Goal: Book appointment/travel/reservation

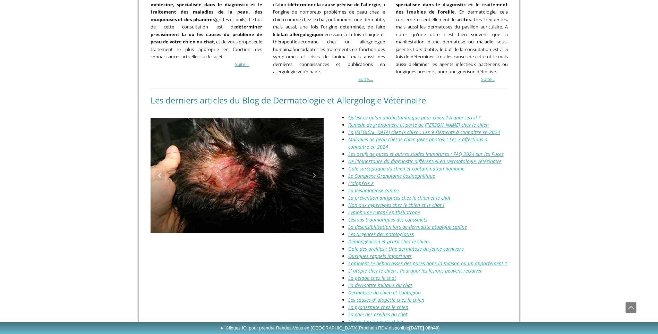
scroll to position [711, 0]
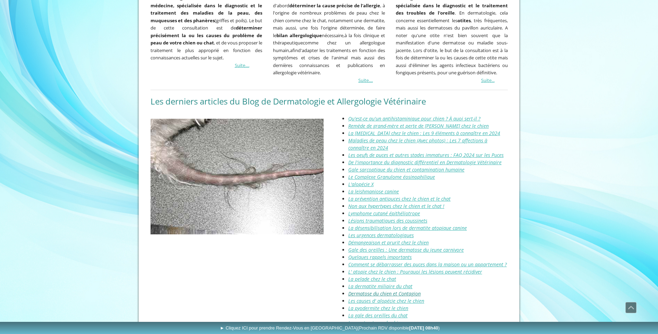
click at [395, 290] on link "Dermatose du chien et Contagion" at bounding box center [384, 293] width 73 height 7
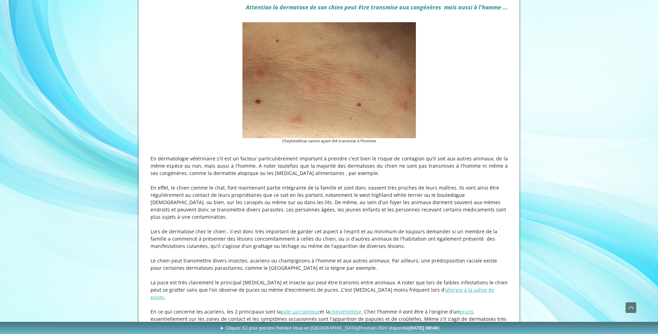
scroll to position [159, 0]
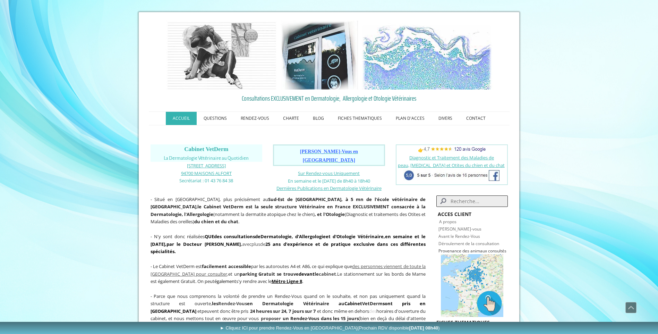
scroll to position [711, 0]
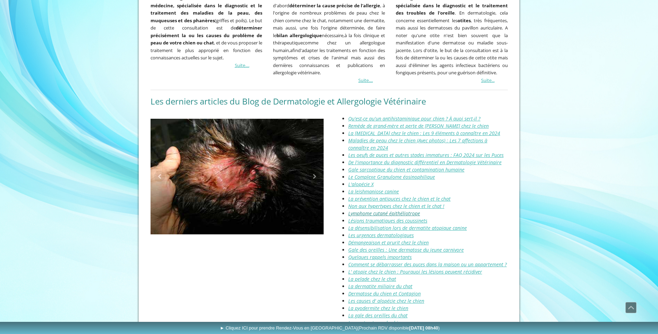
click at [358, 210] on link "Lymphome cutané épithéliotrope" at bounding box center [384, 213] width 72 height 7
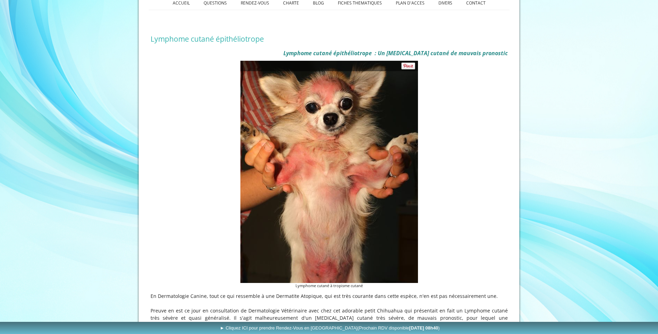
scroll to position [104, 0]
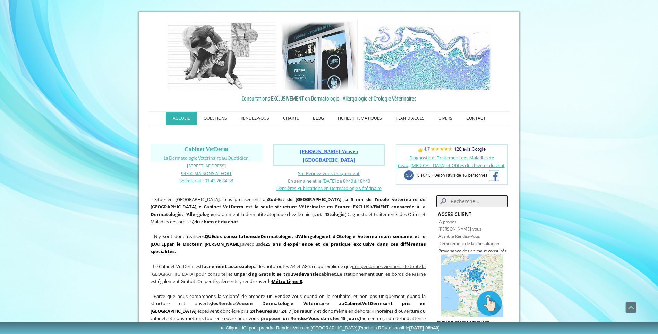
scroll to position [711, 0]
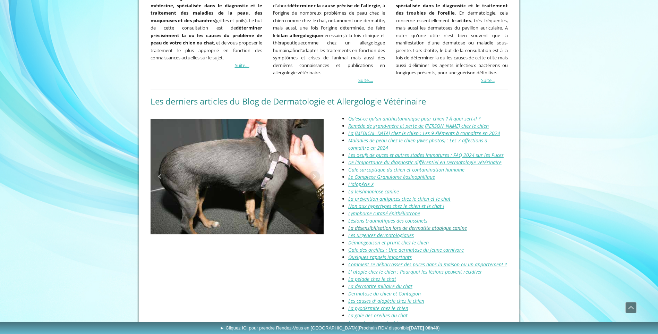
click at [367, 225] on link "La désensibilisation lors de dermatite atopique canine" at bounding box center [407, 228] width 119 height 7
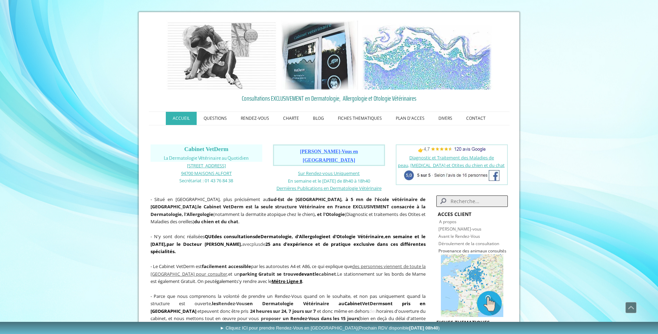
scroll to position [711, 0]
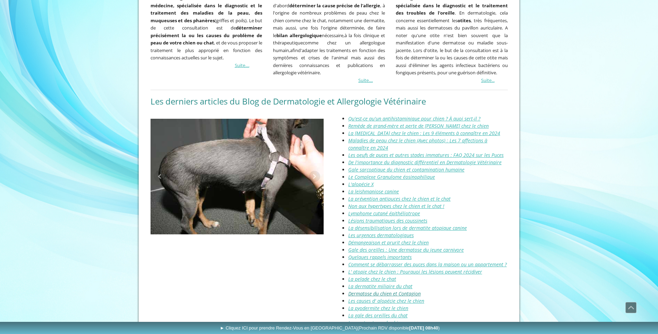
click at [364, 290] on link "Dermatose du chien et Contagion" at bounding box center [384, 293] width 73 height 7
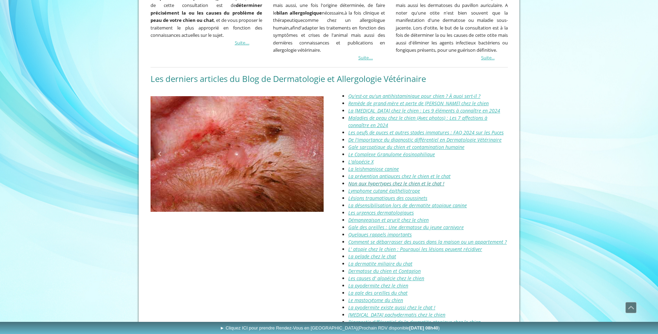
scroll to position [746, 0]
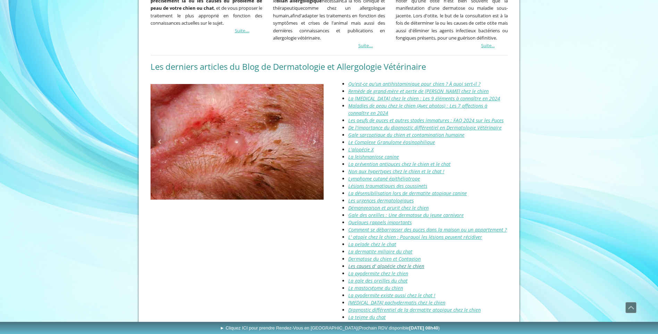
click at [400, 263] on link "Les causes d' alopécie chez le chien" at bounding box center [386, 266] width 76 height 7
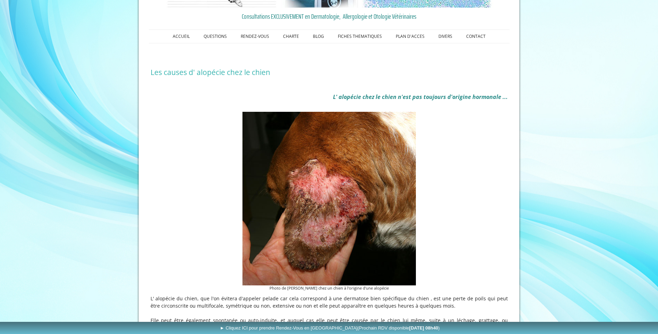
scroll to position [104, 0]
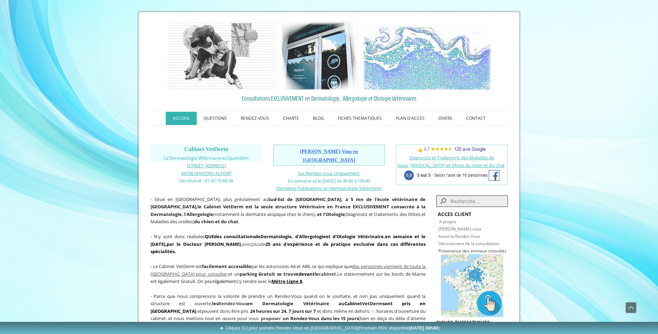
scroll to position [746, 0]
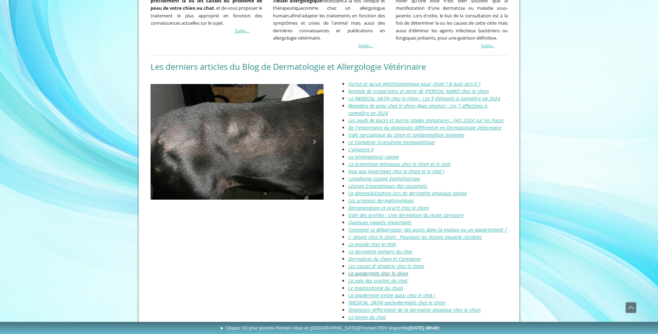
click at [373, 270] on link "La pyodermite chez le chien" at bounding box center [378, 273] width 60 height 7
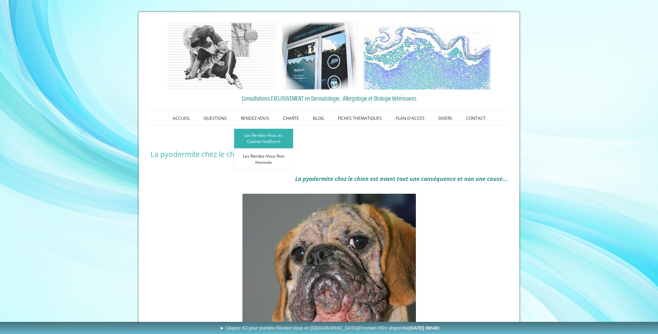
click at [260, 140] on link "Les Rendez-Vous au Cabinet VetDerm" at bounding box center [264, 138] width 60 height 20
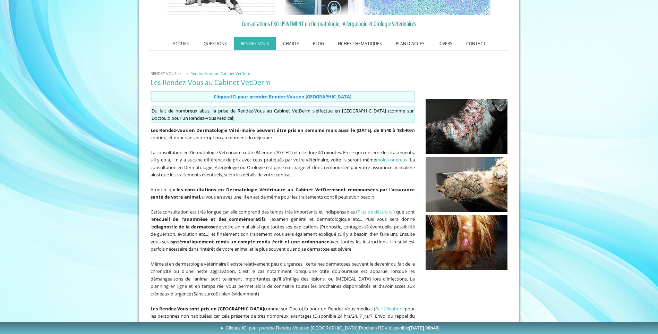
scroll to position [69, 0]
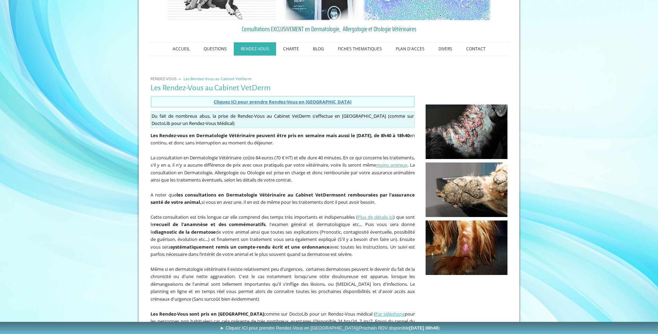
click at [284, 102] on span "Cliquez ICI pour prendre Rendez-Vous en Ligne" at bounding box center [283, 102] width 138 height 6
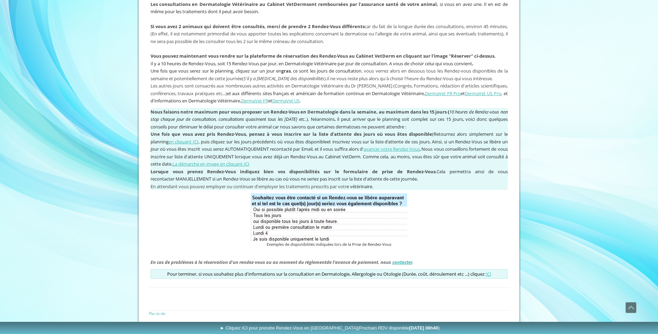
scroll to position [514, 0]
click at [262, 208] on img at bounding box center [329, 216] width 157 height 48
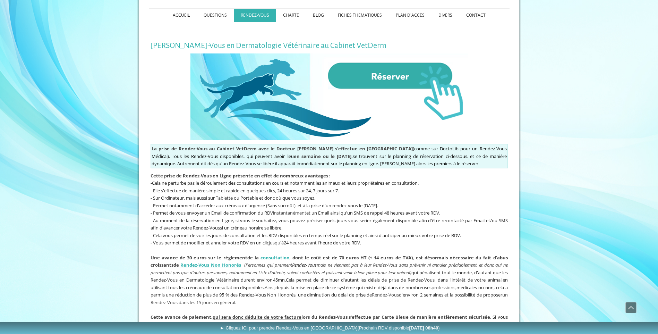
scroll to position [98, 0]
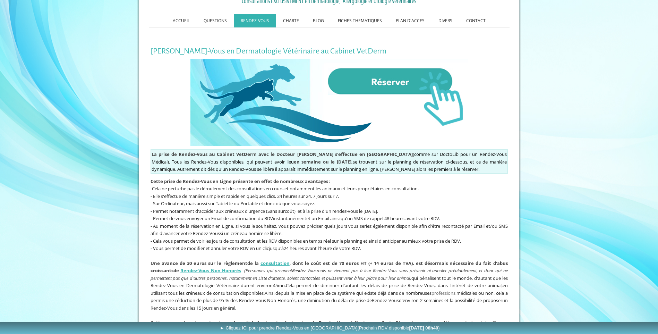
click at [379, 81] on img at bounding box center [330, 102] width 278 height 87
